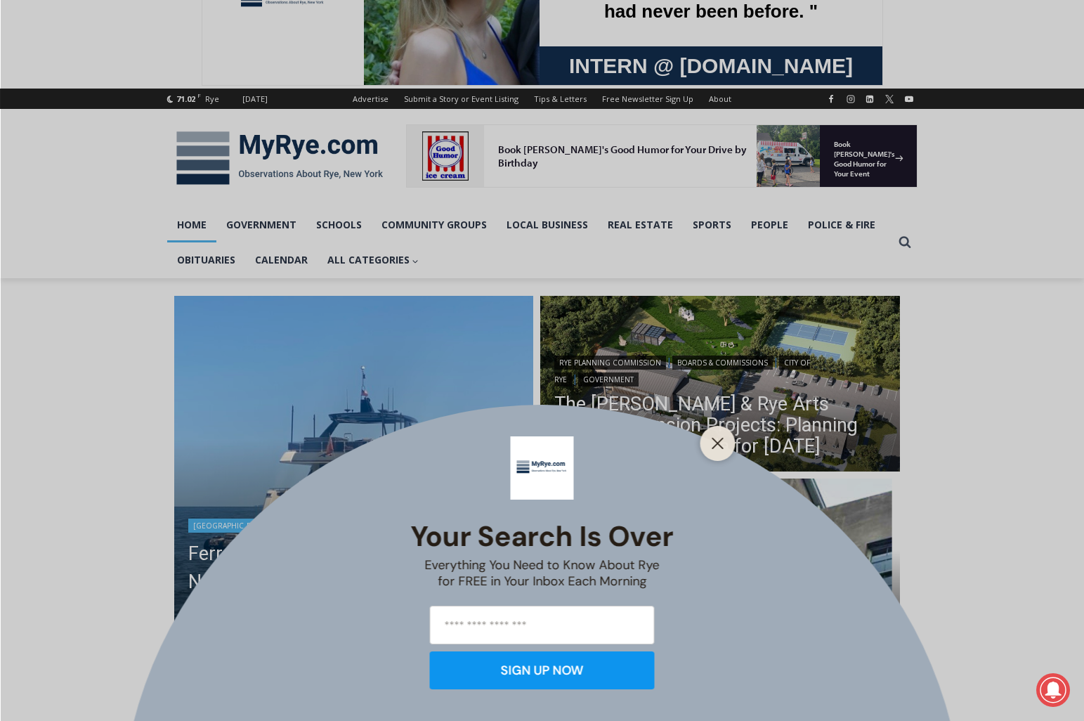
scroll to position [97, 0]
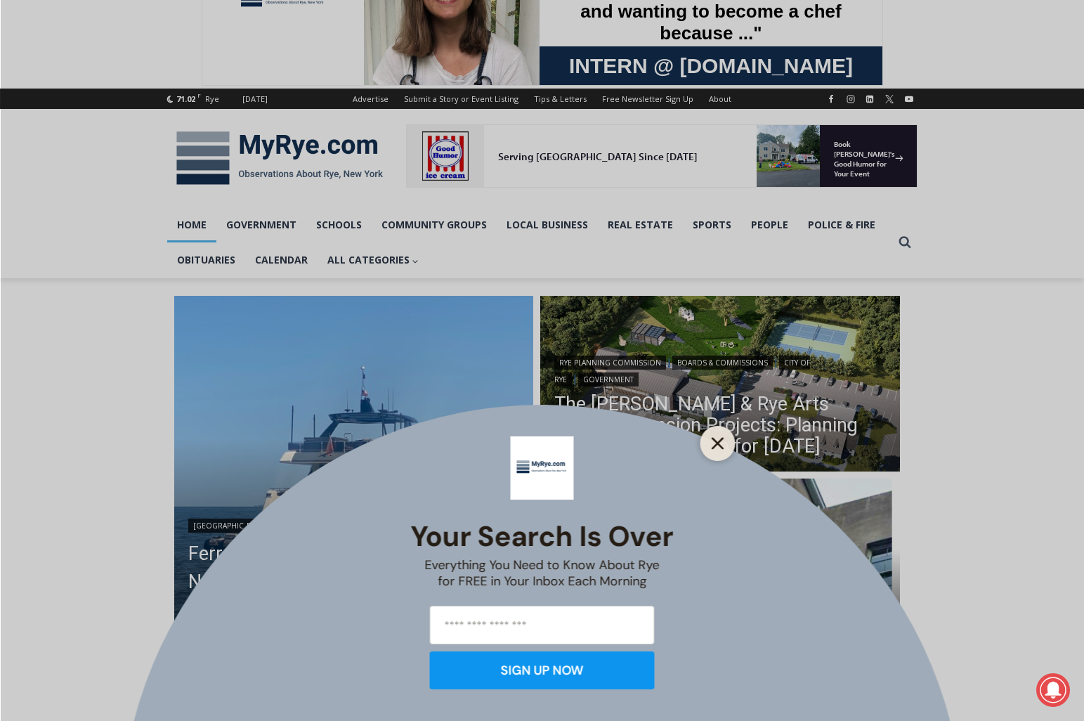
click at [717, 443] on line "Close" at bounding box center [718, 444] width 10 height 10
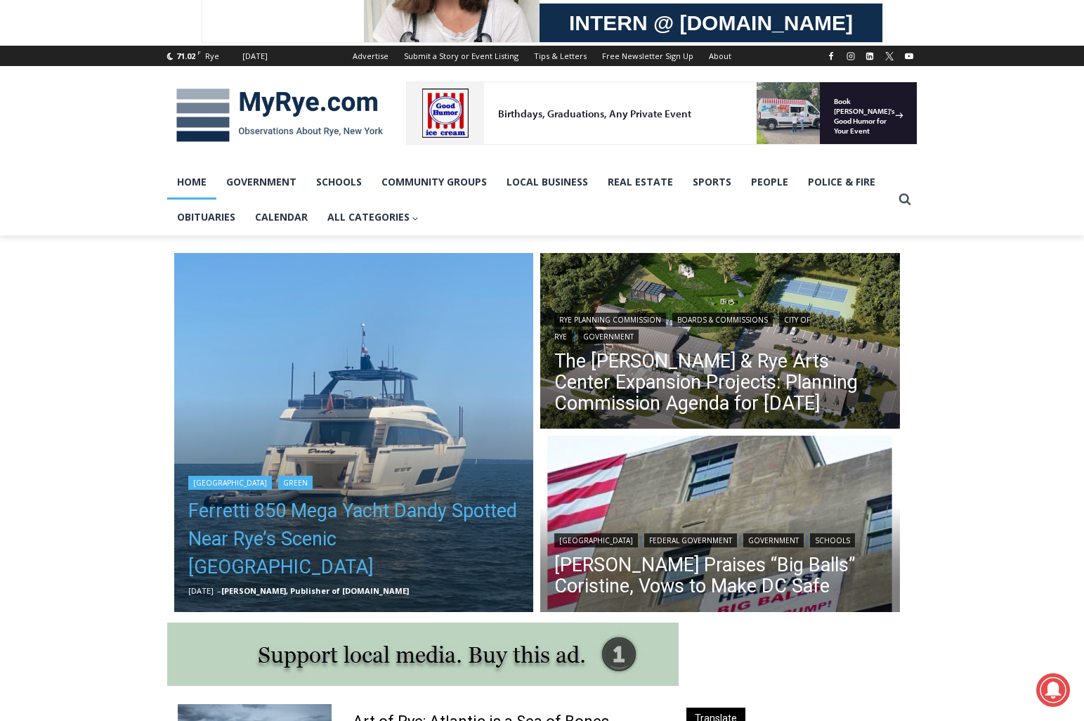
scroll to position [141, 0]
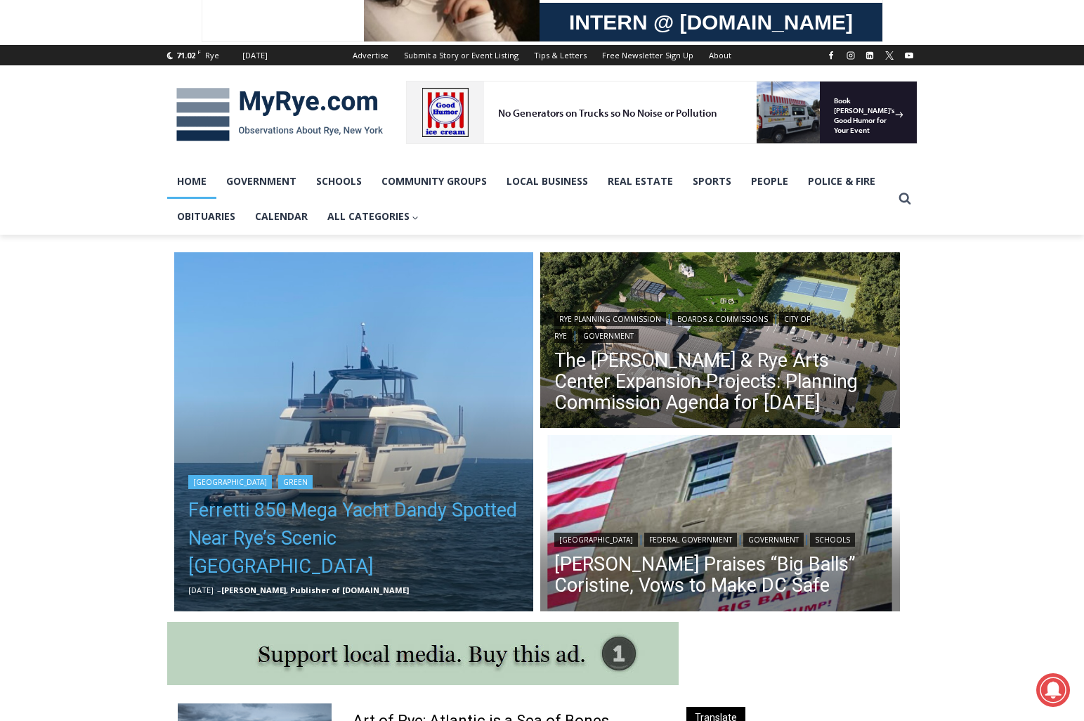
click at [384, 542] on link "Ferretti 850 Mega Yacht Dandy Spotted Near Rye’s Scenic Parsonage Point" at bounding box center [354, 538] width 332 height 84
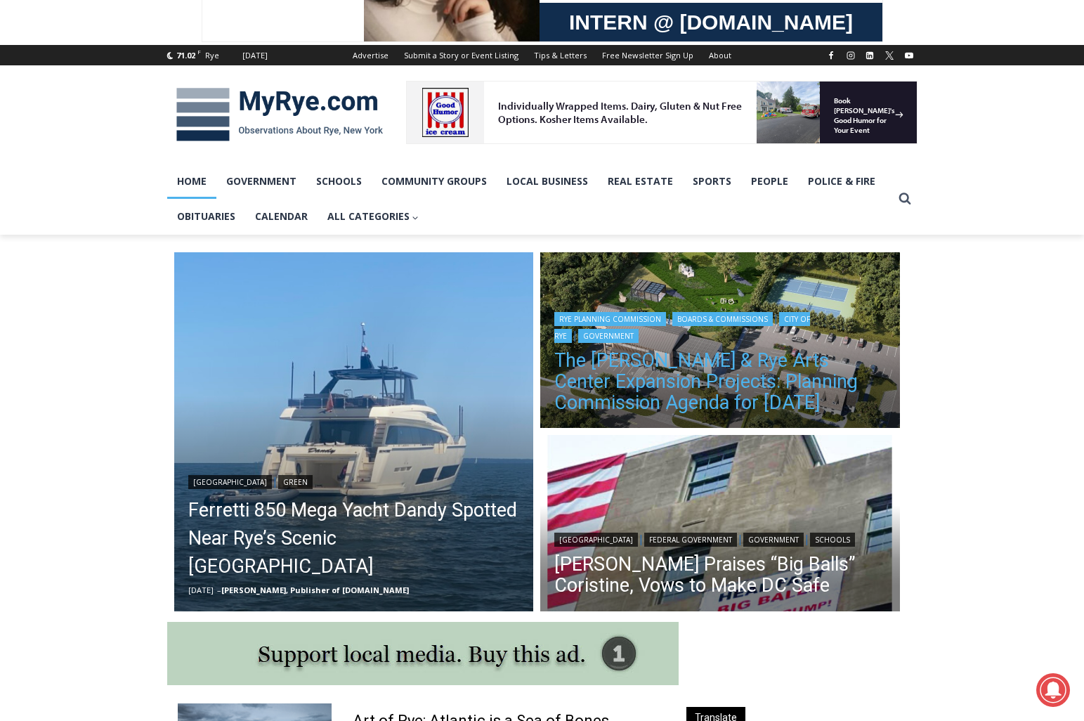
click at [702, 380] on link "The Osborn & Rye Arts Center Expansion Projects: Planning Commission Agenda for…" at bounding box center [721, 381] width 332 height 63
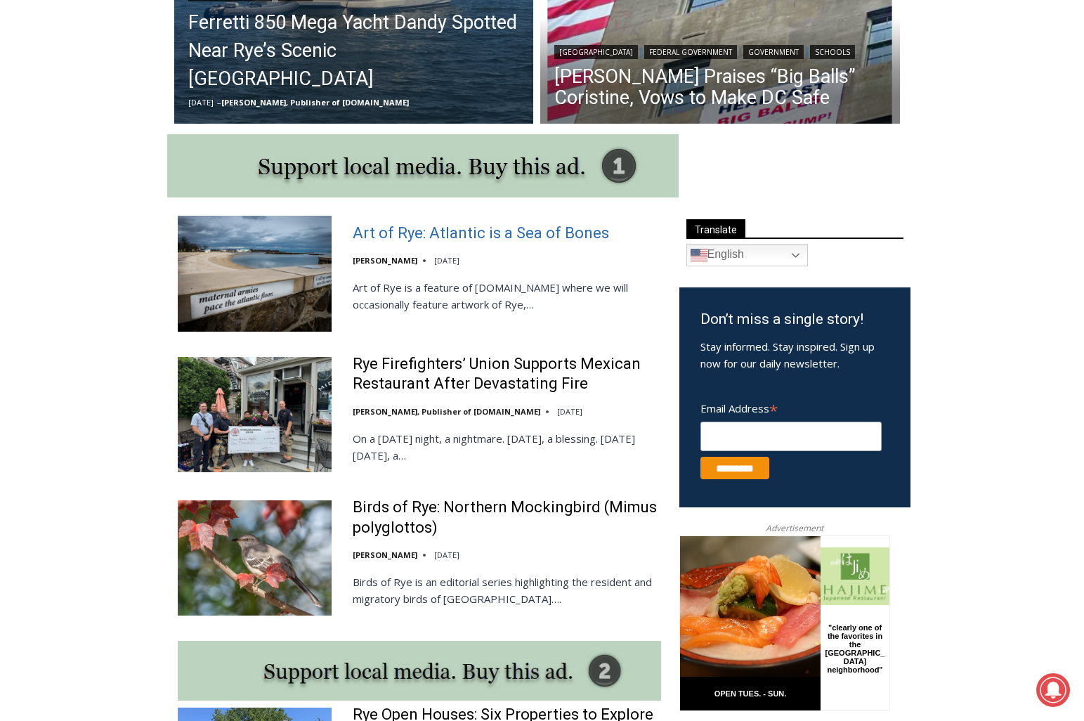
scroll to position [625, 0]
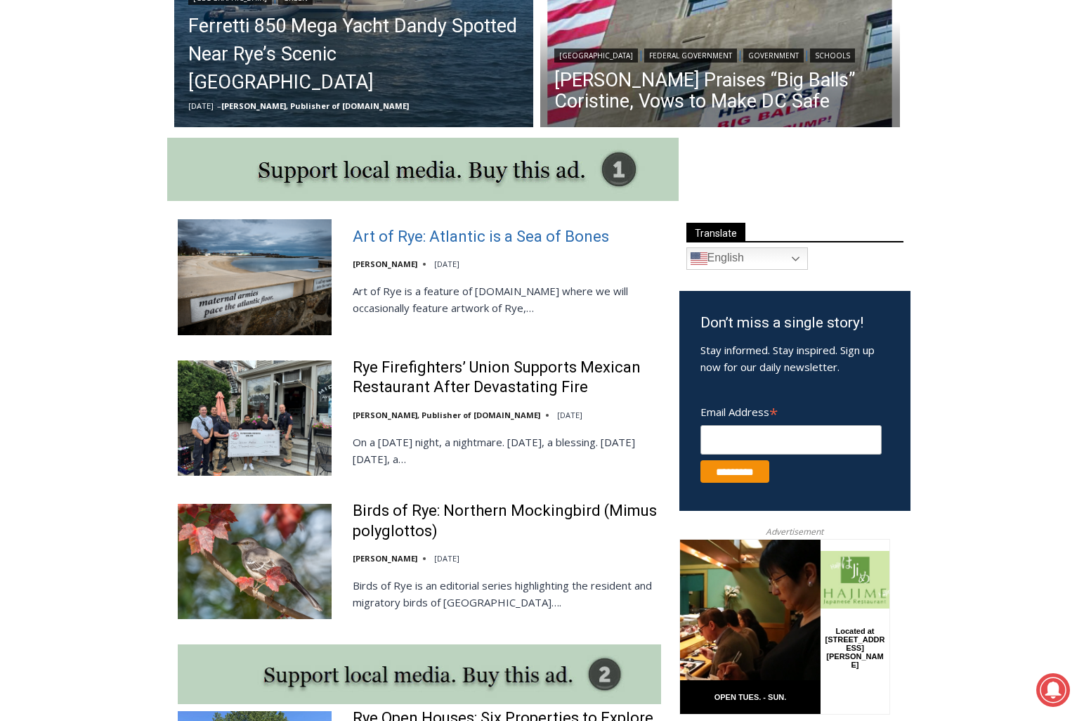
click at [454, 231] on link "Art of Rye: Atlantic is a Sea of Bones" at bounding box center [481, 237] width 257 height 20
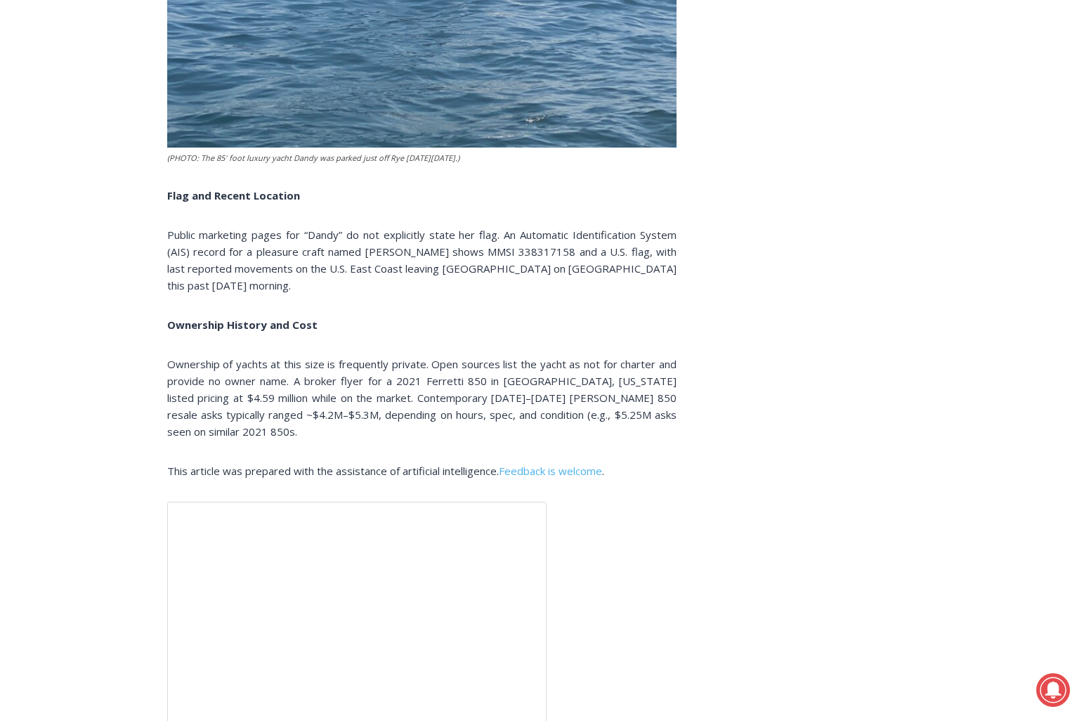
scroll to position [2721, 0]
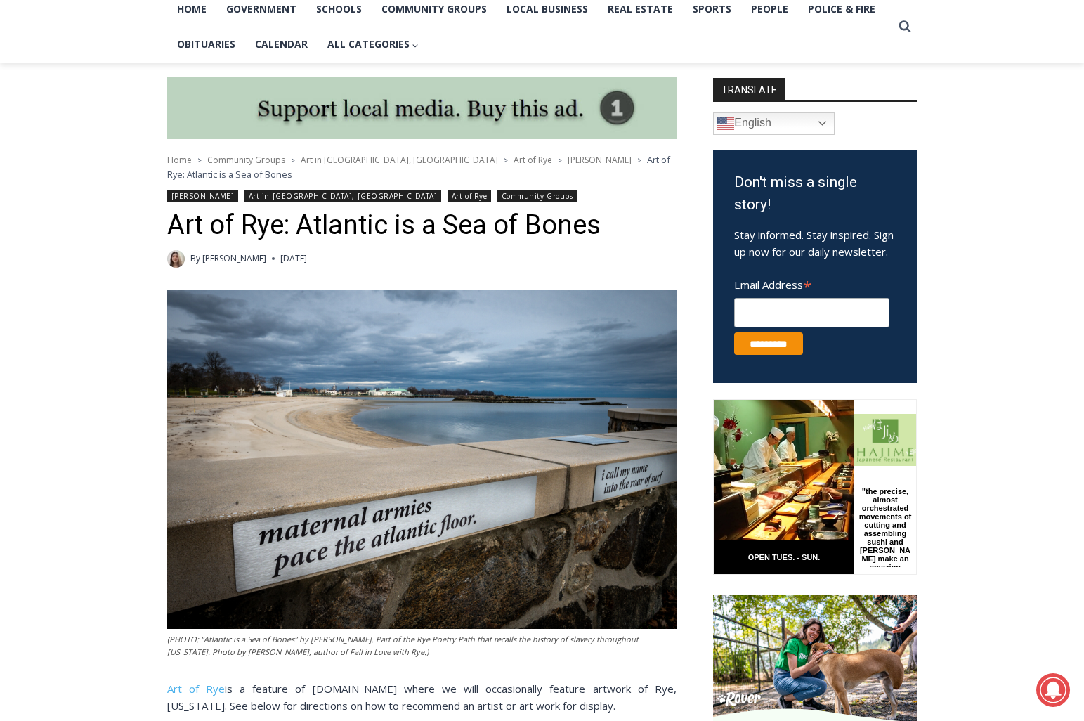
scroll to position [321, 1]
